Goal: Transaction & Acquisition: Obtain resource

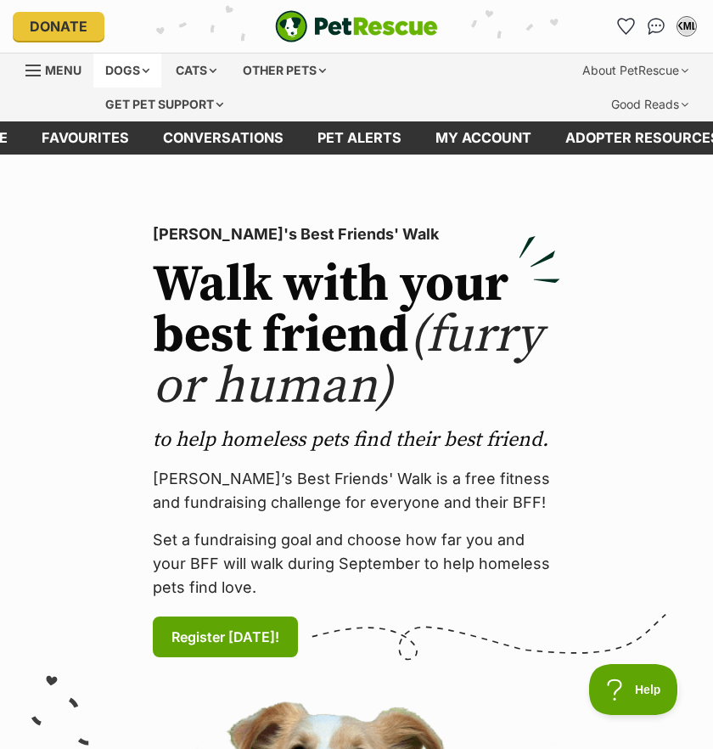
click at [148, 70] on div "Dogs" at bounding box center [127, 70] width 68 height 34
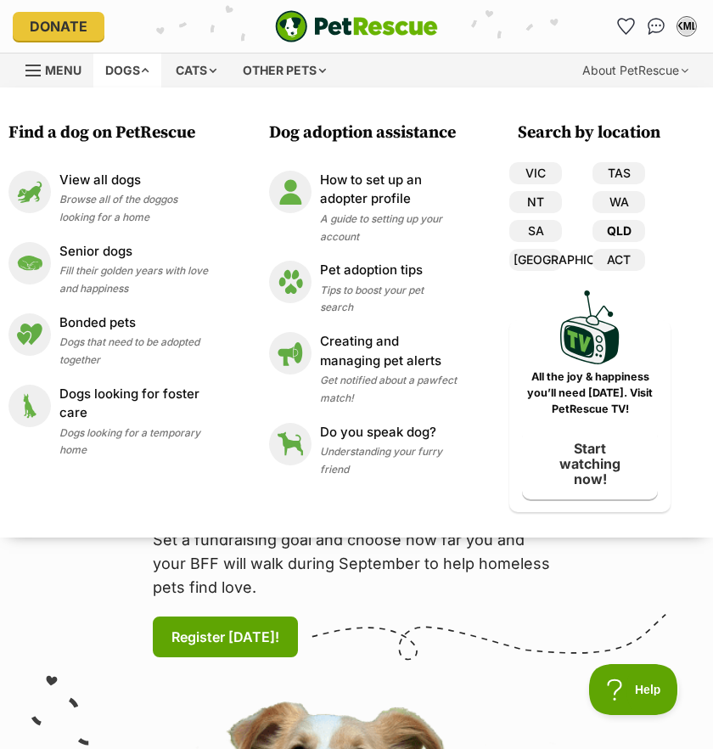
click at [618, 228] on link "QLD" at bounding box center [619, 231] width 53 height 22
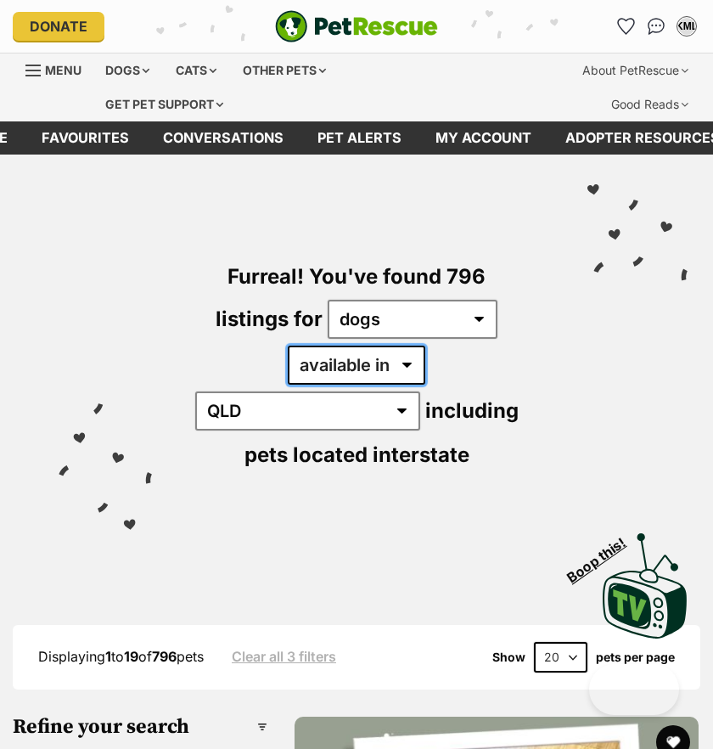
click at [334, 365] on select "available in located in" at bounding box center [357, 365] width 138 height 39
select select "disabled"
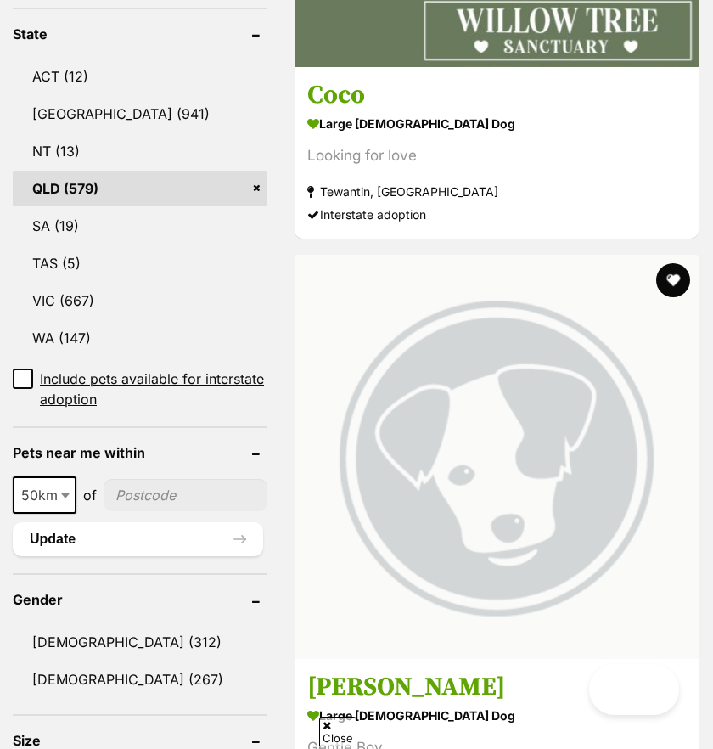
scroll to position [1013, 0]
click at [143, 479] on input"] "postcode" at bounding box center [186, 495] width 164 height 32
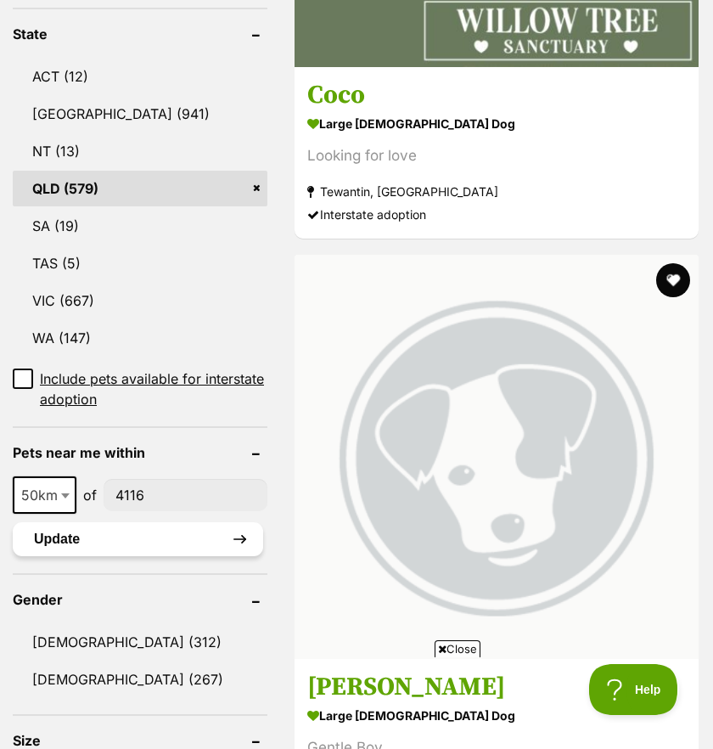
scroll to position [0, 0]
type input"] "4116"
click at [187, 522] on button "Update" at bounding box center [138, 539] width 250 height 34
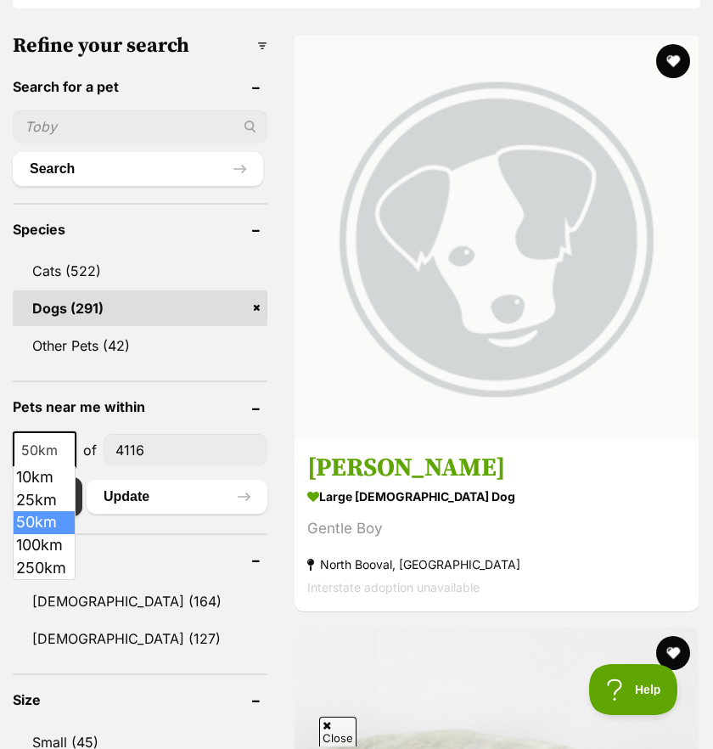
click at [64, 450] on b at bounding box center [65, 450] width 8 height 5
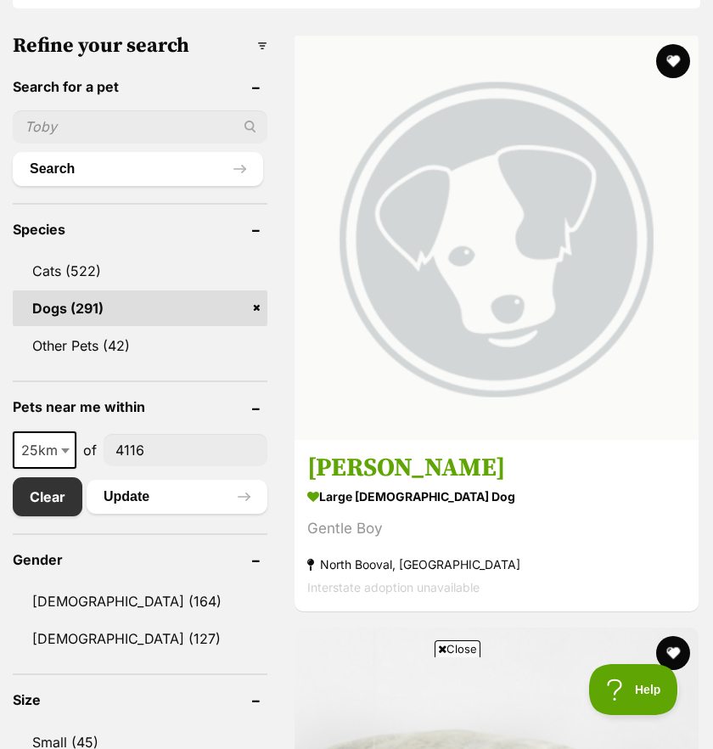
select select "25"
click at [156, 501] on button "Update" at bounding box center [177, 497] width 181 height 34
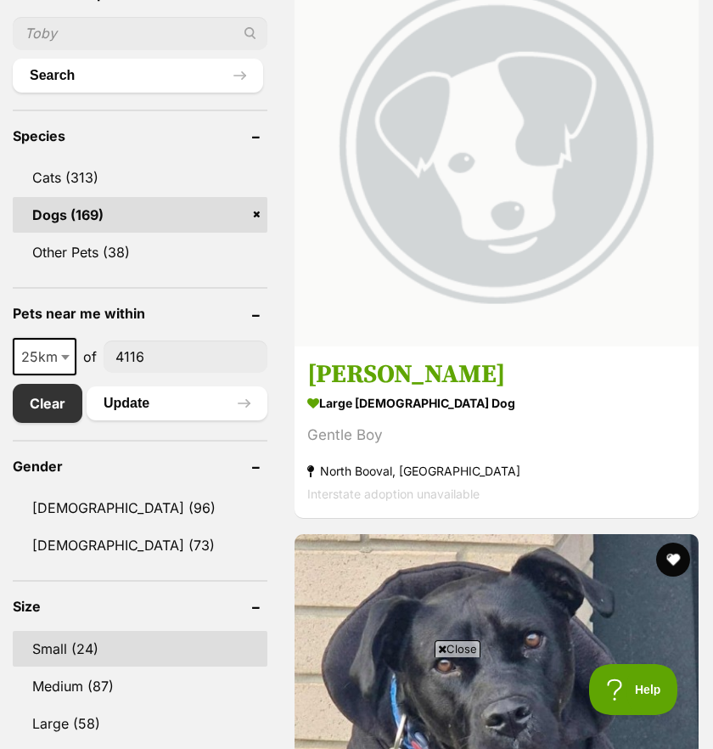
scroll to position [854, 0]
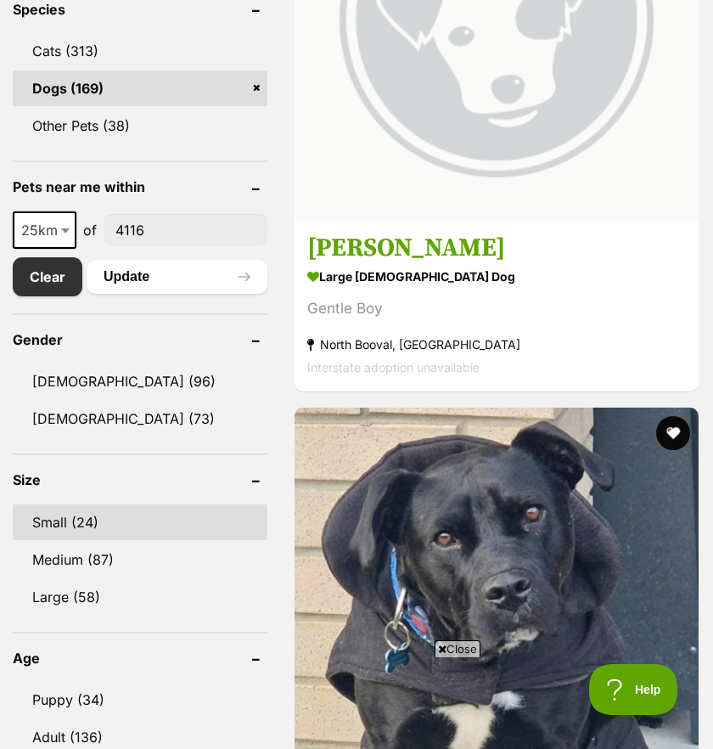
click at [89, 527] on link "Small (24)" at bounding box center [140, 522] width 255 height 36
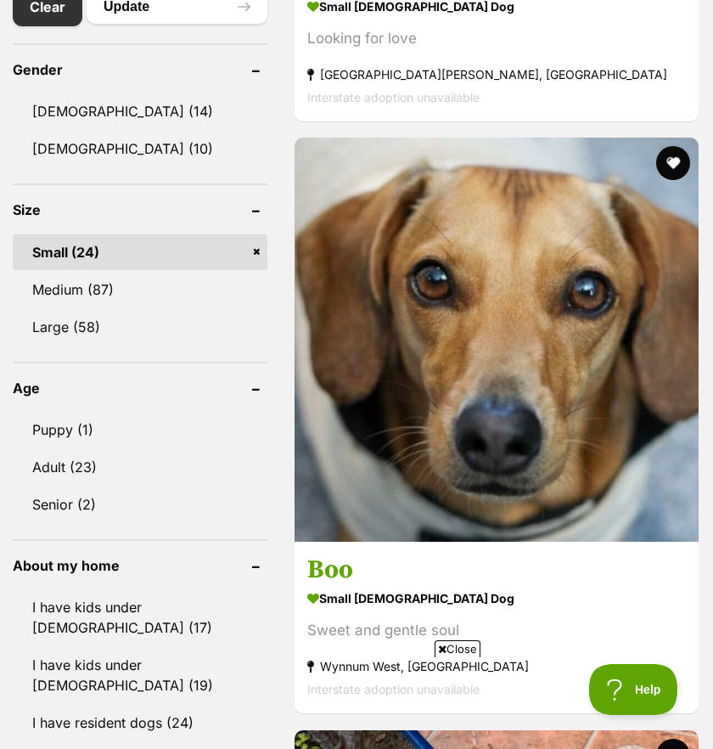
scroll to position [1142, 0]
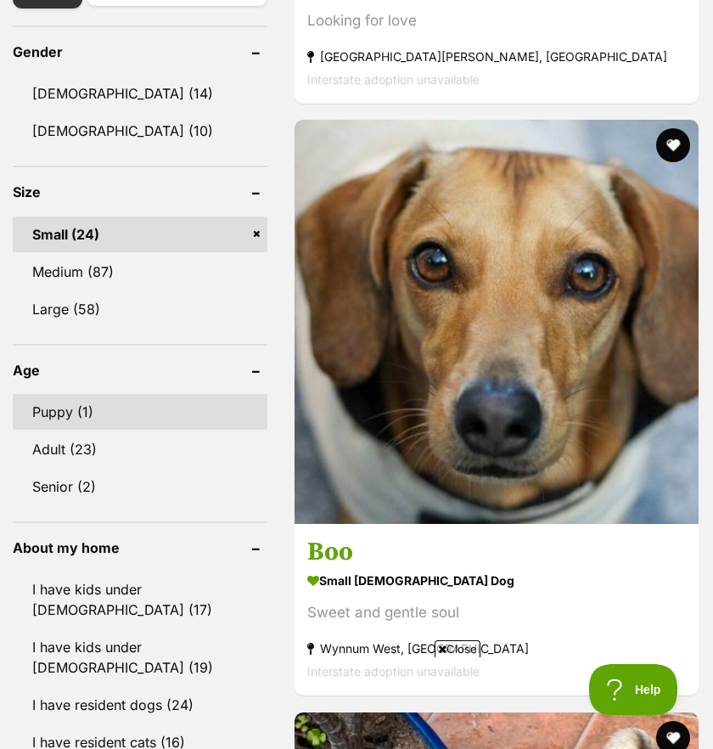
click at [104, 422] on link "Puppy (1)" at bounding box center [140, 412] width 255 height 36
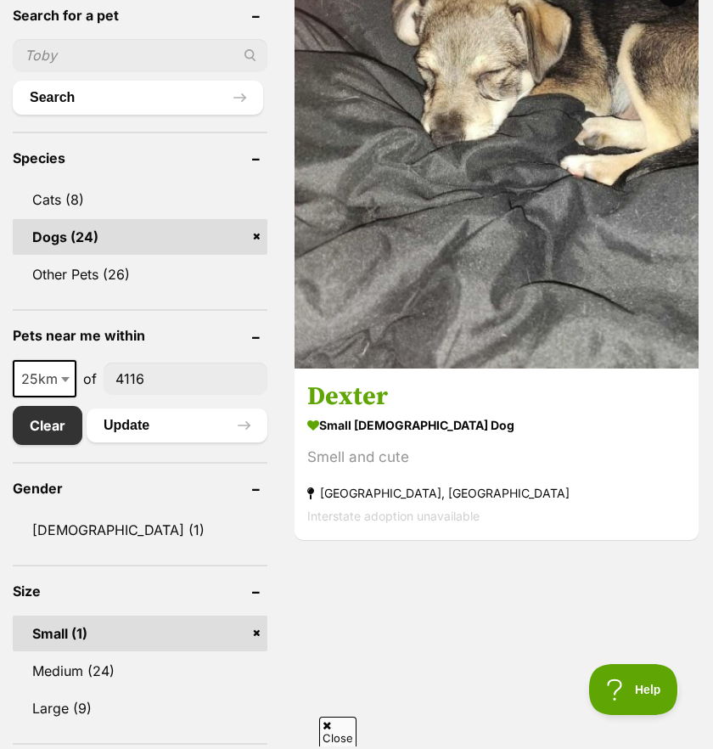
scroll to position [796, 0]
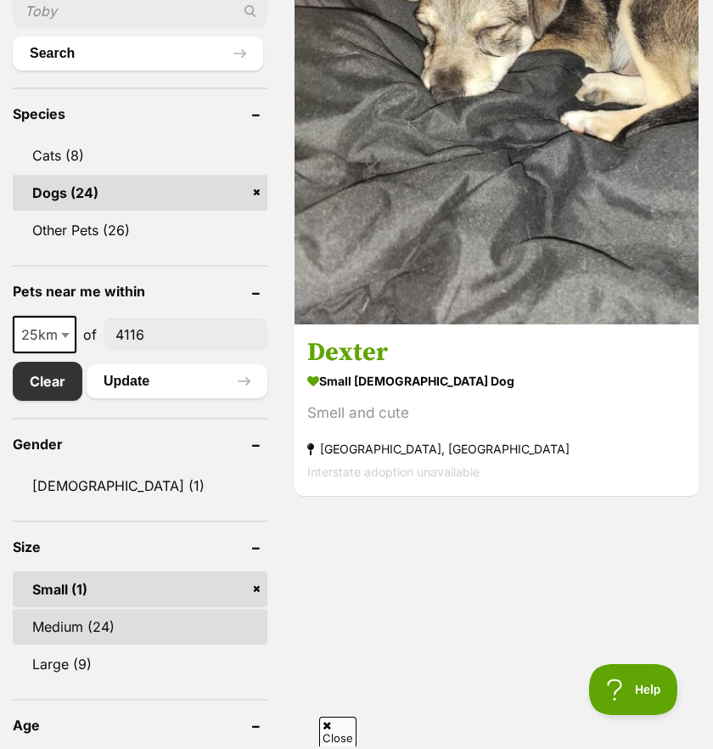
click at [92, 632] on link "Medium (24)" at bounding box center [140, 627] width 255 height 36
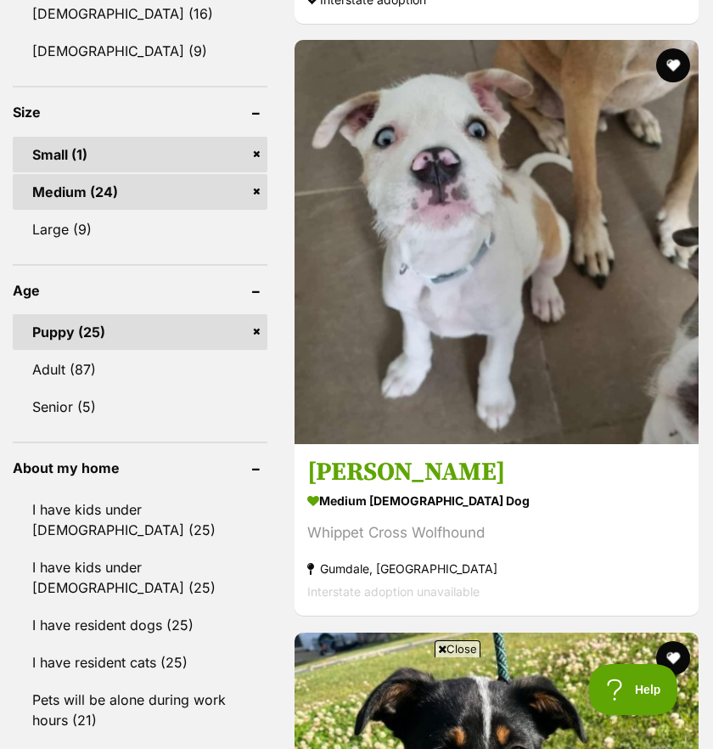
scroll to position [1071, 0]
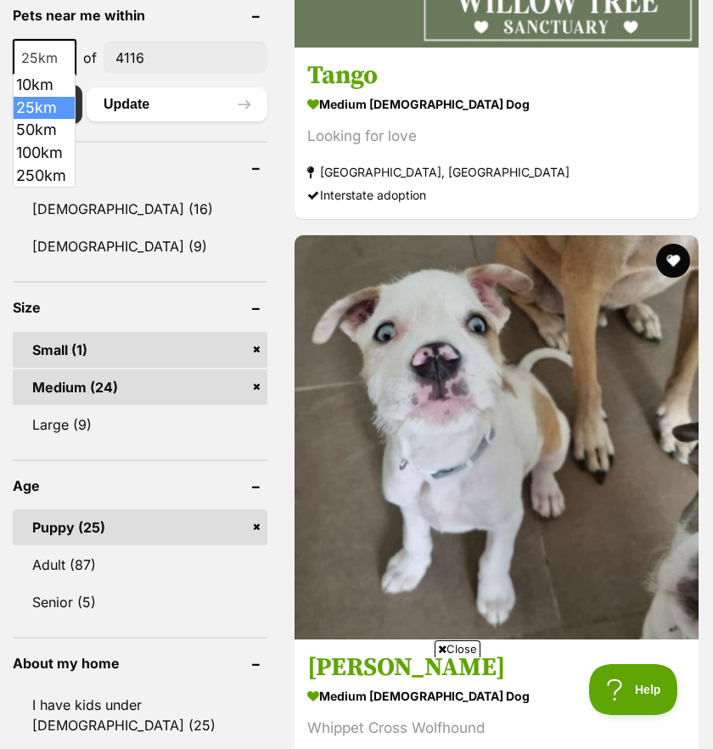
click at [61, 59] on b at bounding box center [65, 58] width 8 height 5
select select "50"
click at [132, 115] on button "Update" at bounding box center [177, 104] width 181 height 34
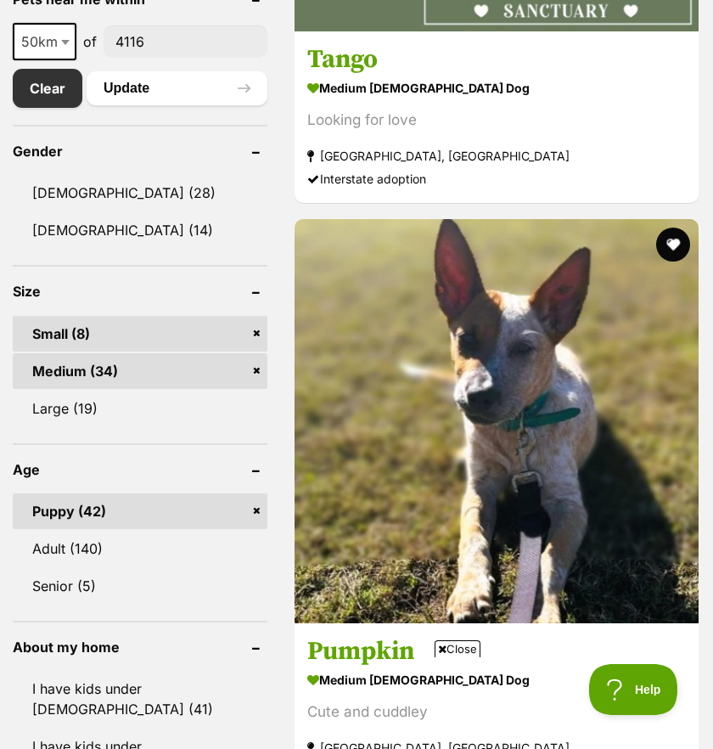
click at [228, 370] on link "Medium (34)" at bounding box center [140, 371] width 255 height 36
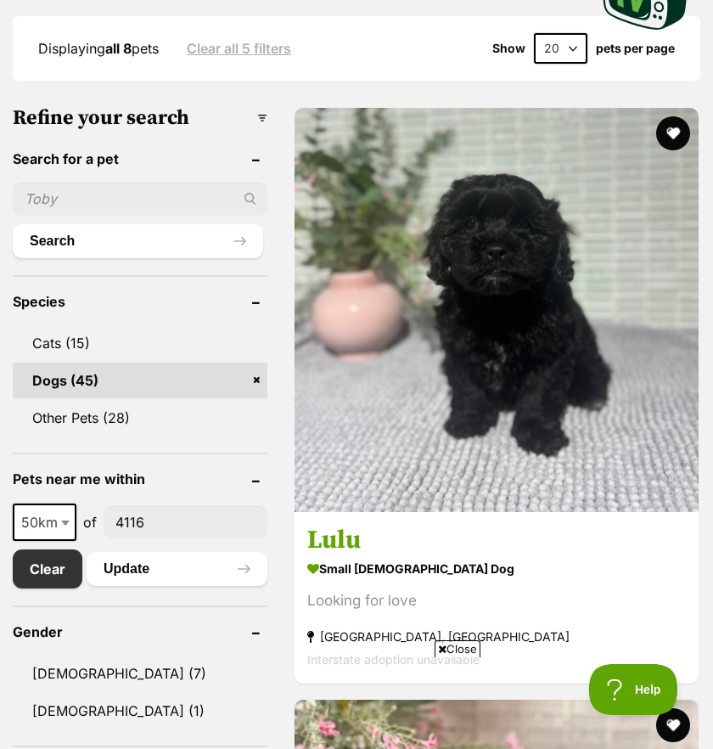
scroll to position [813, 0]
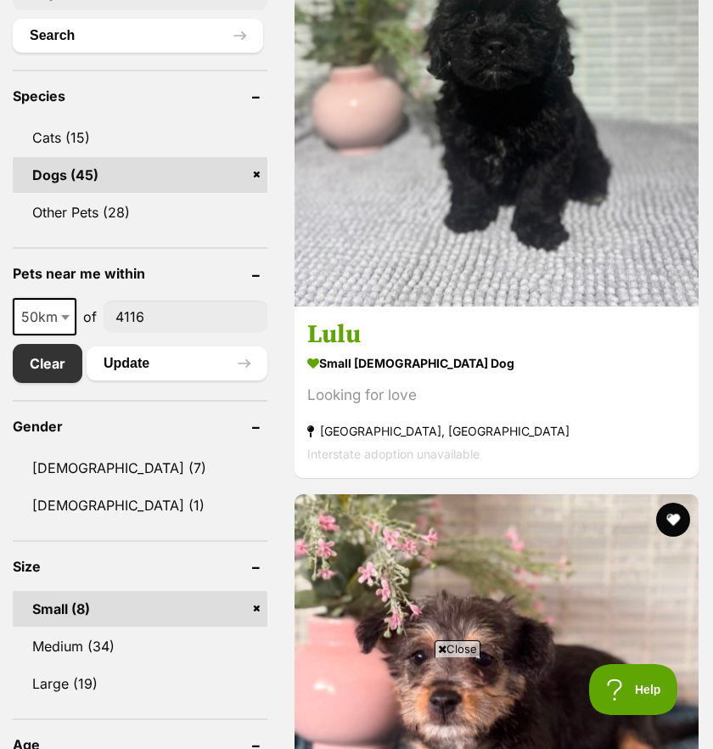
click at [462, 645] on span "Close" at bounding box center [458, 648] width 46 height 17
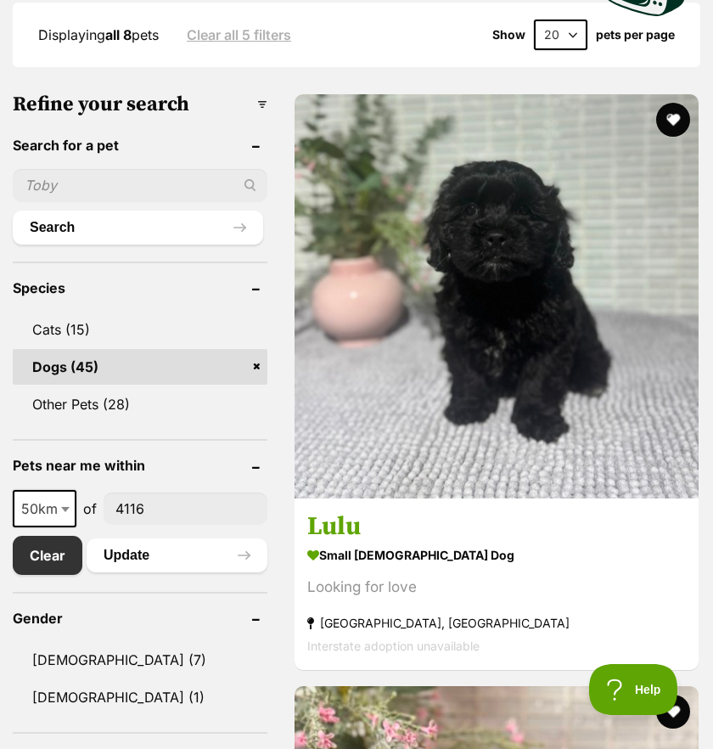
scroll to position [621, 0]
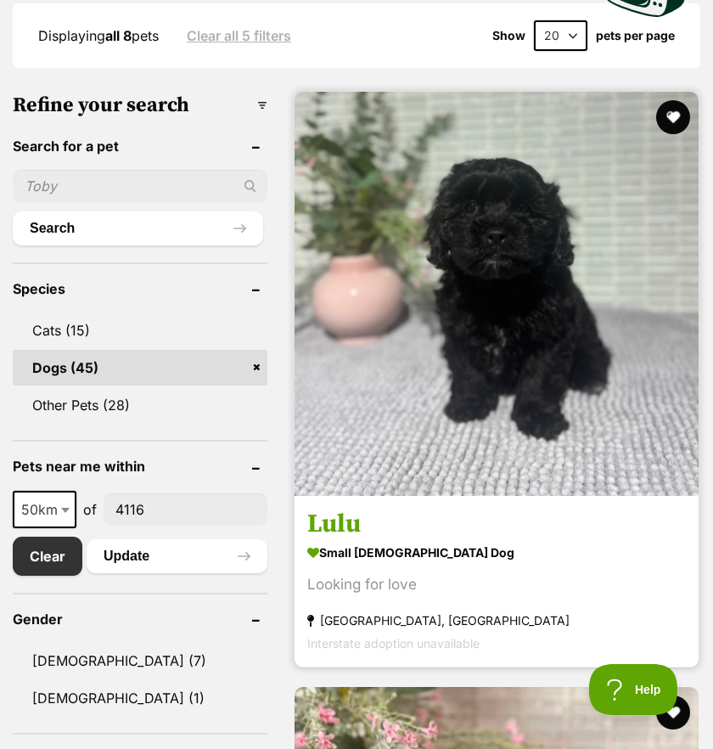
click at [379, 508] on h3 "Lulu" at bounding box center [496, 524] width 379 height 32
